Goal: Use online tool/utility: Utilize a website feature to perform a specific function

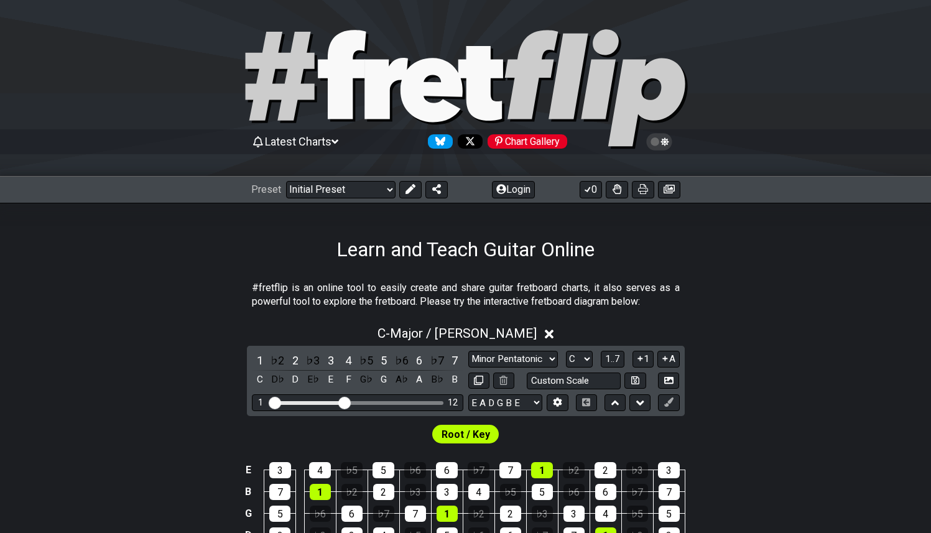
scroll to position [286, 0]
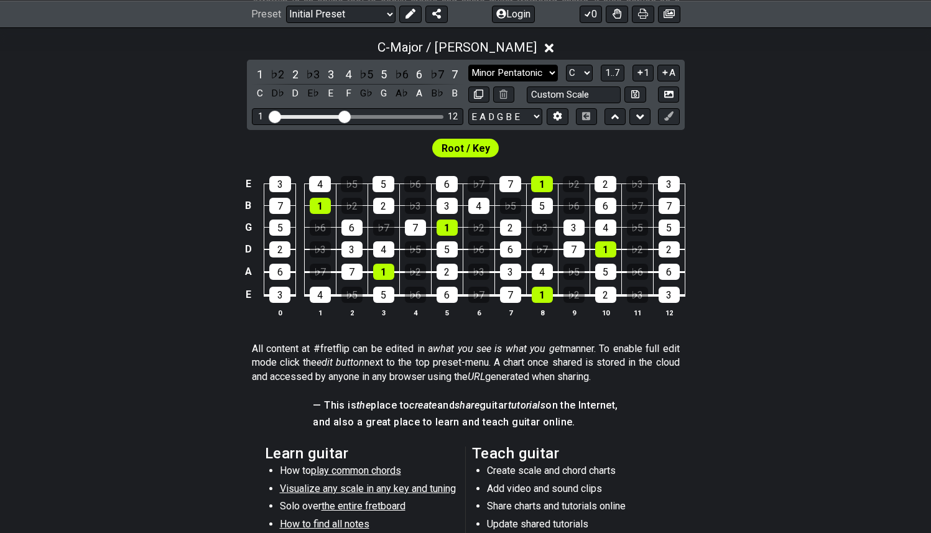
click at [542, 72] on select "Minor Pentatonic Click to edit Minor Pentatonic Major Pentatonic Minor Blues Ma…" at bounding box center [513, 73] width 90 height 17
select select "Major Pentatonic"
click at [468, 65] on select "Minor Pentatonic Click to edit Minor Pentatonic Major Pentatonic Minor Blues Ma…" at bounding box center [513, 73] width 90 height 17
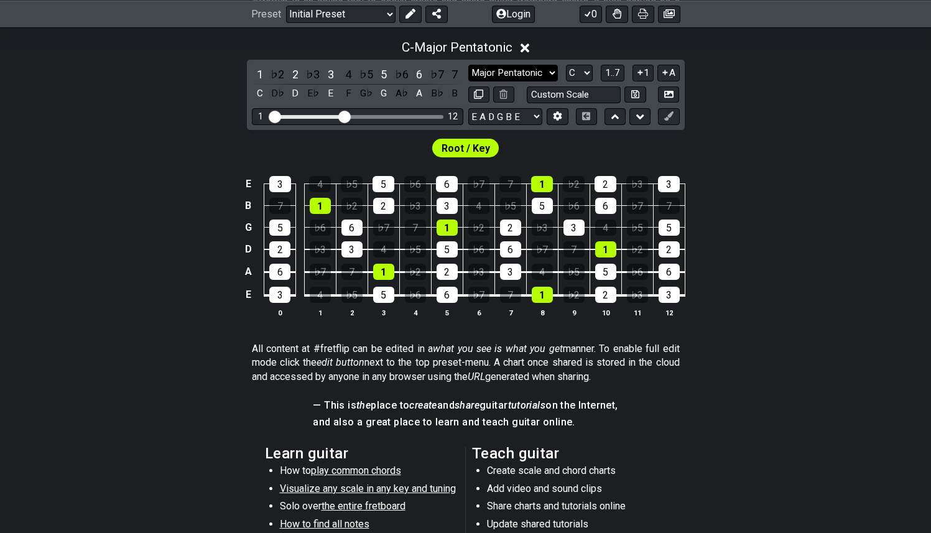
click at [533, 75] on select "Minor Pentatonic Click to edit Minor Pentatonic Major Pentatonic Minor Blues Ma…" at bounding box center [513, 73] width 90 height 17
click at [508, 295] on div "7" at bounding box center [510, 295] width 21 height 16
click at [545, 270] on div "4" at bounding box center [541, 272] width 21 height 16
click at [576, 244] on div "7" at bounding box center [573, 249] width 21 height 16
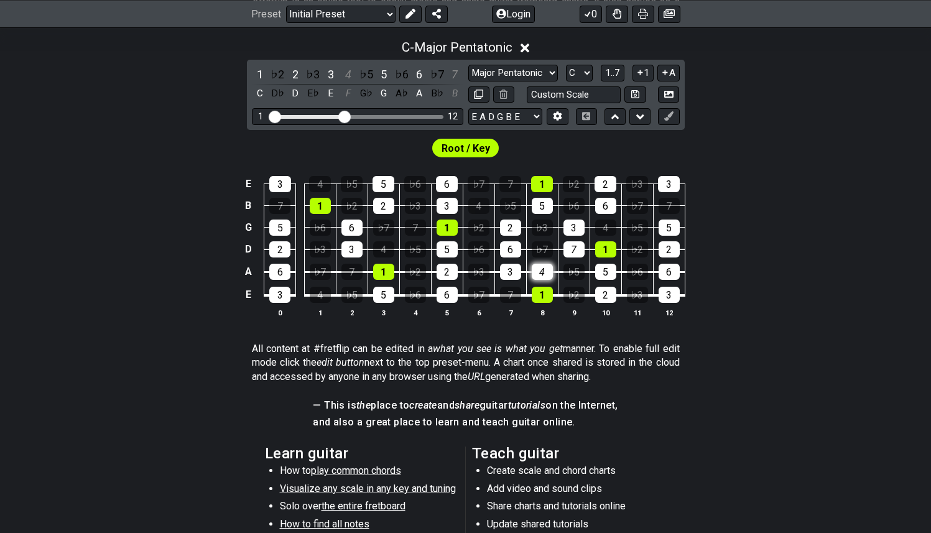
click at [541, 268] on div "4" at bounding box center [541, 272] width 21 height 16
click at [575, 246] on div "7" at bounding box center [573, 249] width 21 height 16
click at [510, 294] on div "7" at bounding box center [510, 295] width 21 height 16
click at [515, 295] on div "7" at bounding box center [510, 295] width 21 height 16
click at [695, 203] on div "E 3 4 ♭5 5 ♭6 6 ♭7 7 1 ♭2 2 ♭3 3 B 7 1 ♭2 2 ♭3 3 4 ♭5 5 ♭6 6 ♭7 7 G 5 ♭6 6 ♭7 7…" at bounding box center [465, 247] width 931 height 175
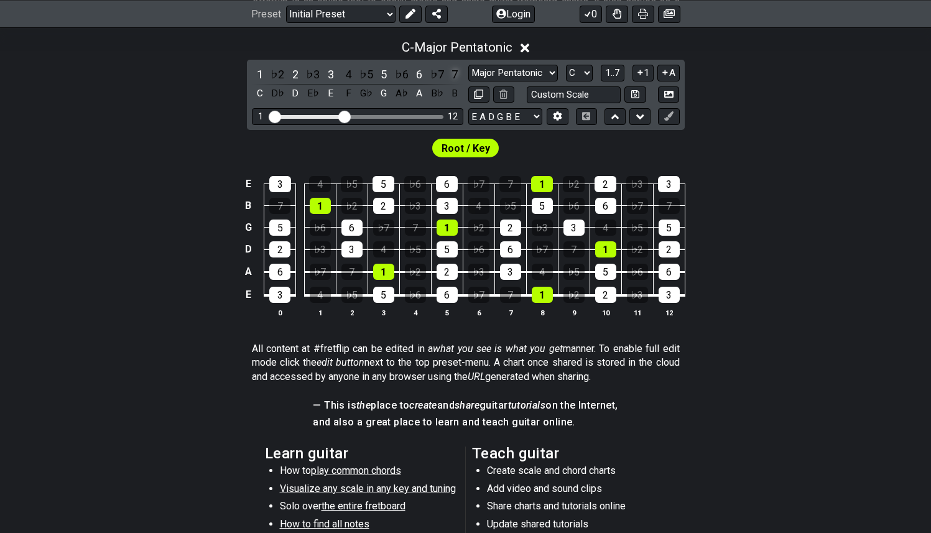
click at [454, 71] on div "7" at bounding box center [454, 74] width 16 height 17
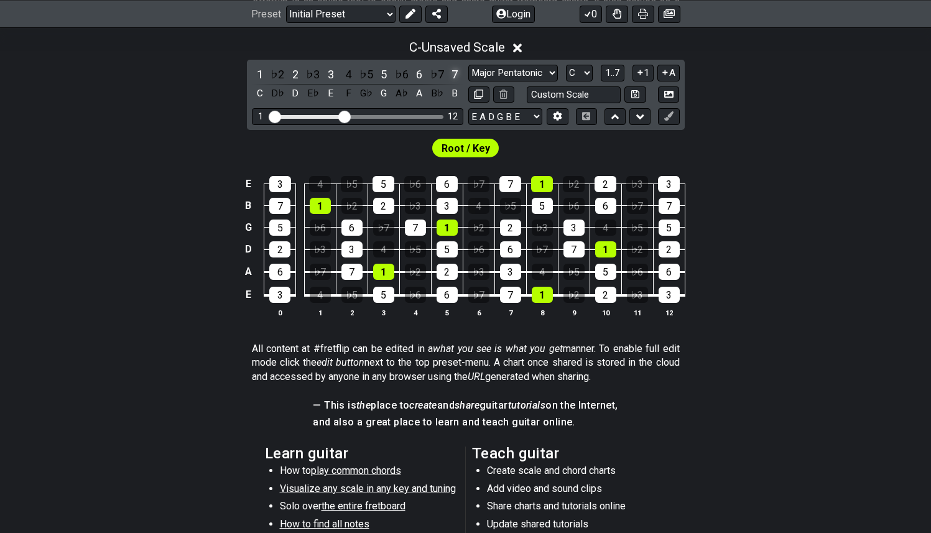
click at [456, 72] on div "7" at bounding box center [454, 74] width 16 height 17
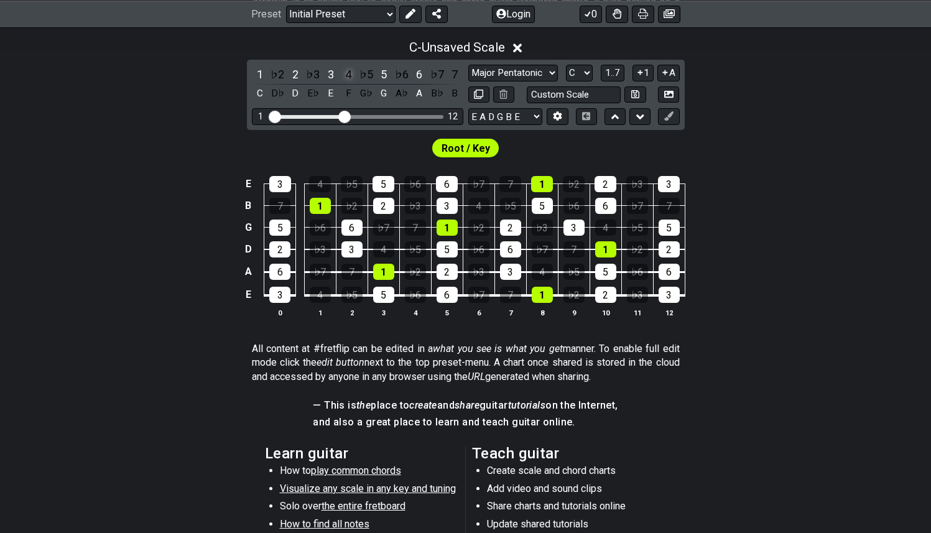
click at [352, 70] on div "4" at bounding box center [348, 74] width 16 height 17
click at [353, 70] on div "4" at bounding box center [348, 74] width 16 height 17
click at [455, 75] on div "7" at bounding box center [454, 74] width 16 height 17
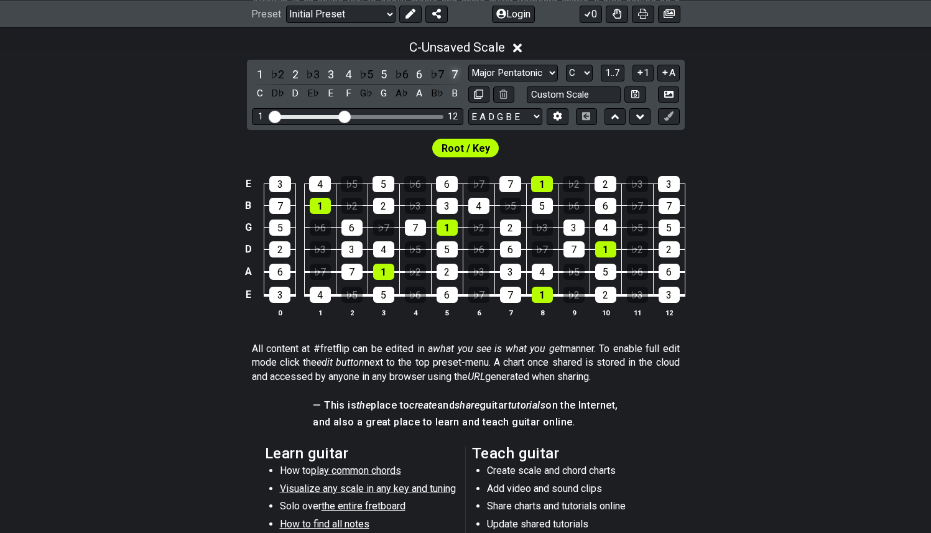
click at [453, 76] on div "7" at bounding box center [454, 74] width 16 height 17
click at [352, 70] on div "4" at bounding box center [348, 74] width 16 height 17
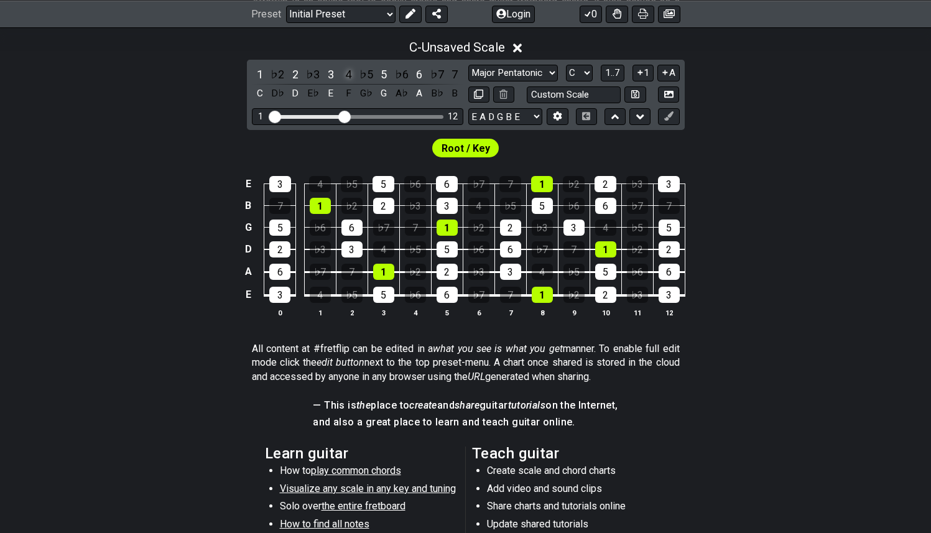
click at [352, 70] on div "4" at bounding box center [348, 74] width 16 height 17
